Goal: Transaction & Acquisition: Purchase product/service

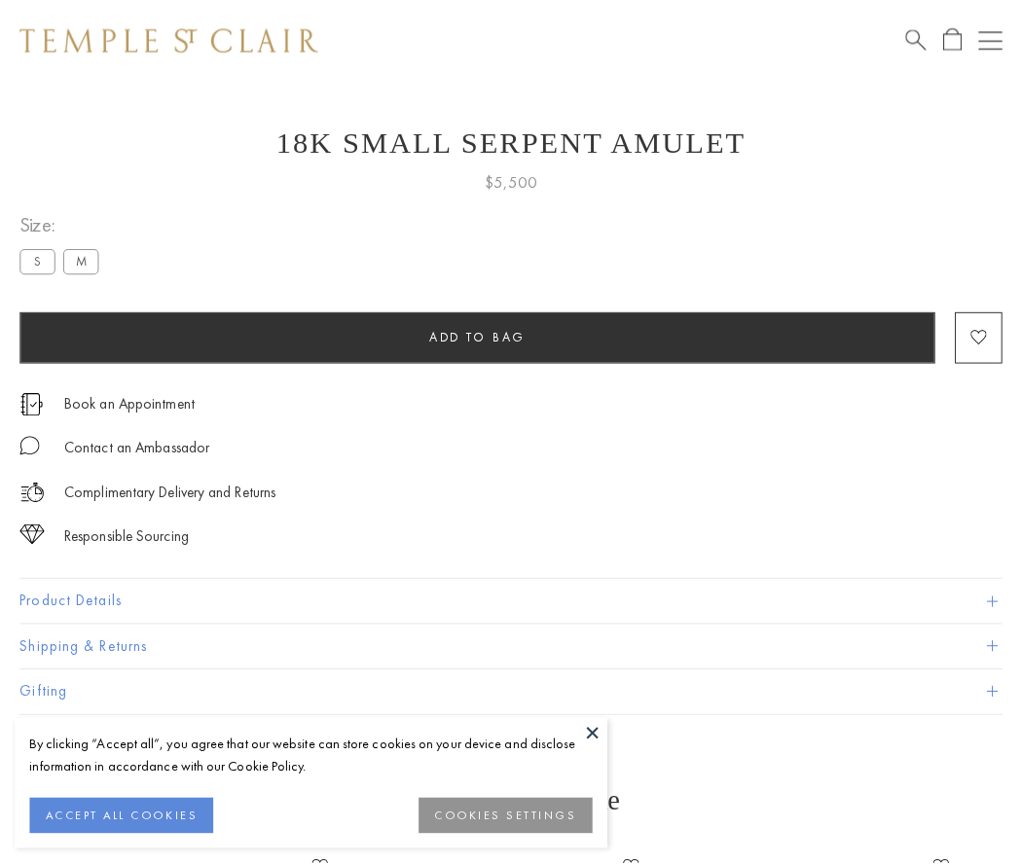
scroll to position [78, 0]
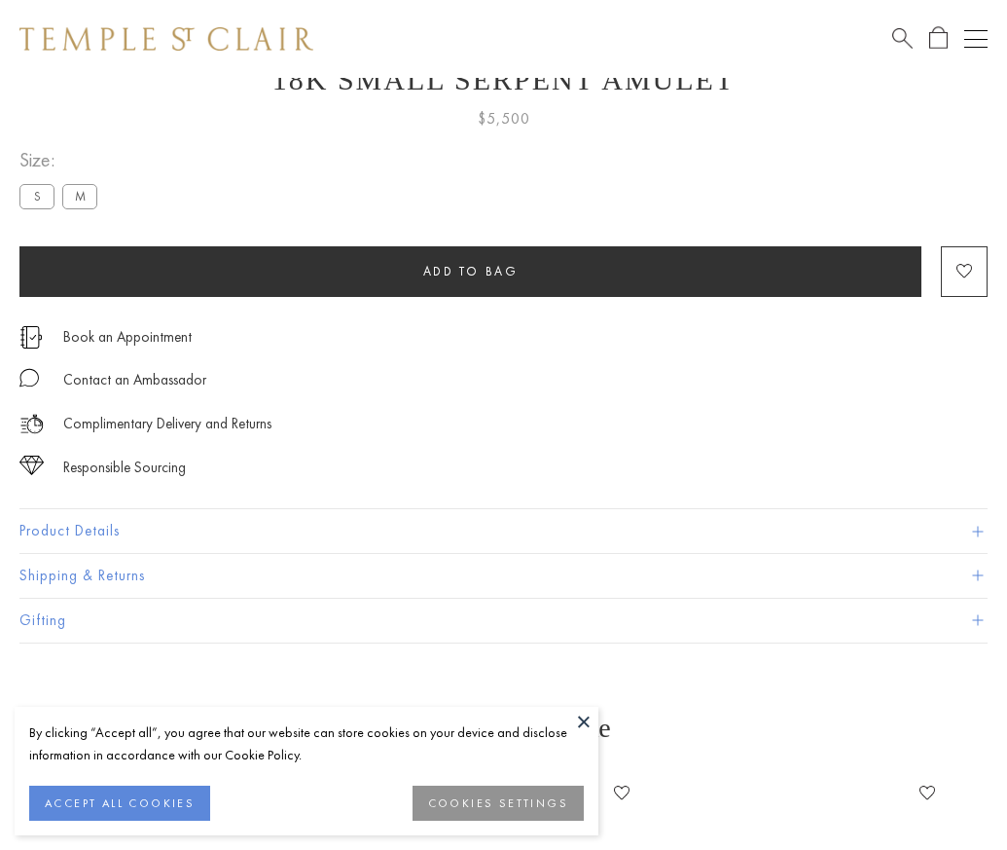
click at [470, 271] on span "Add to bag" at bounding box center [470, 271] width 95 height 17
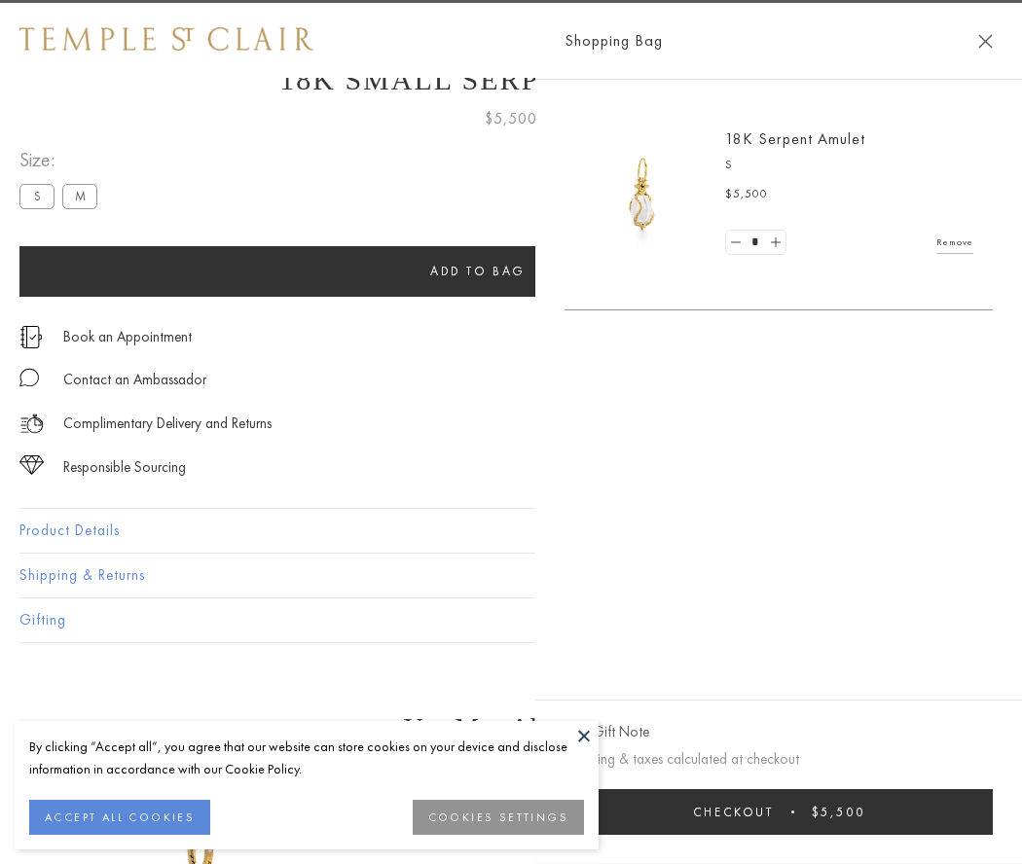
click at [814, 812] on button "Checkout $5,500" at bounding box center [778, 812] width 428 height 46
